Goal: Task Accomplishment & Management: Manage account settings

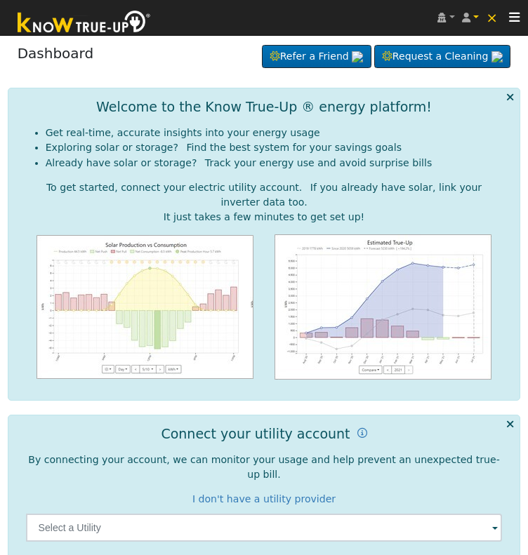
scroll to position [133, 0]
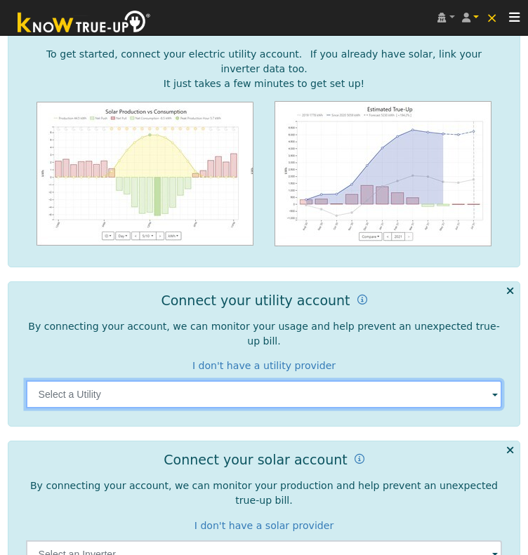
click at [489, 380] on input "text" at bounding box center [264, 394] width 476 height 28
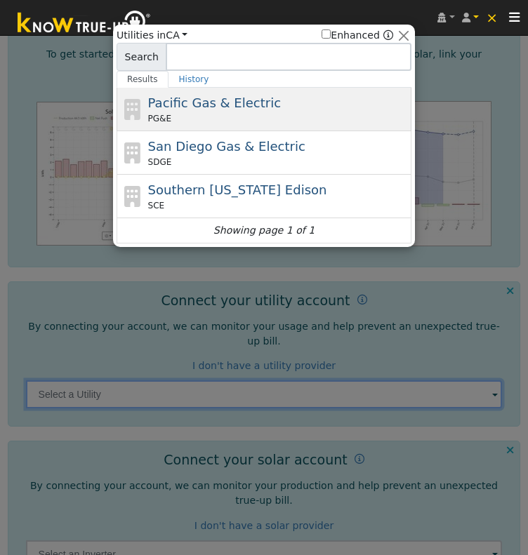
click at [278, 107] on div "Pacific Gas & Electric PG&E" at bounding box center [278, 109] width 260 height 32
type input "PG&E"
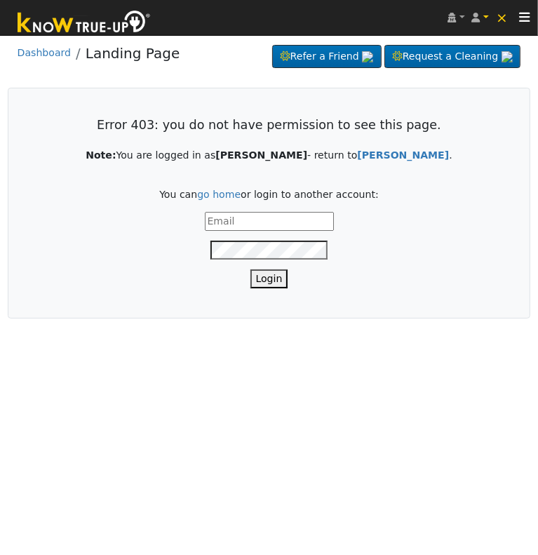
type input "[EMAIL_ADDRESS][DOMAIN_NAME]"
click at [267, 281] on button "Login" at bounding box center [269, 278] width 38 height 19
